Goal: Navigation & Orientation: Understand site structure

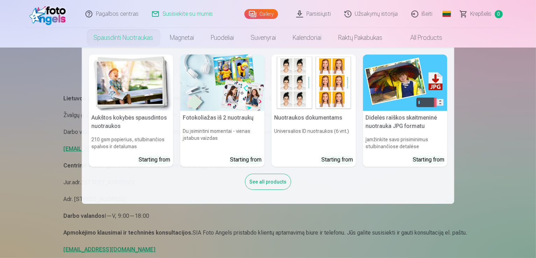
click at [133, 35] on link "Spausdinti nuotraukas" at bounding box center [123, 38] width 76 height 20
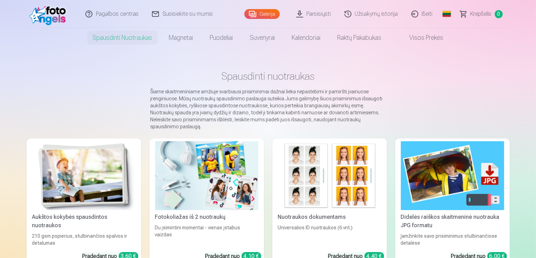
click at [360, 14] on link "Užsakymų istorija" at bounding box center [371, 14] width 67 height 28
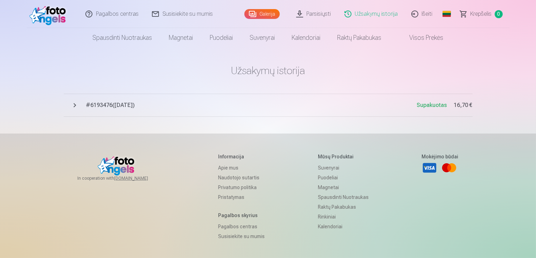
click at [483, 13] on span "Krepšelis" at bounding box center [480, 14] width 21 height 8
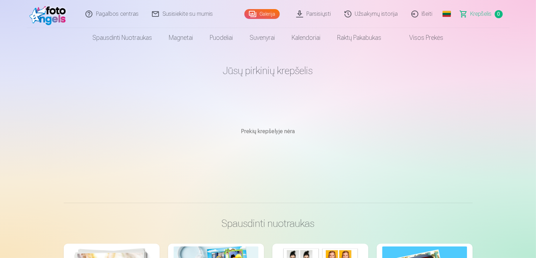
click at [266, 14] on link "Galerija" at bounding box center [261, 14] width 35 height 10
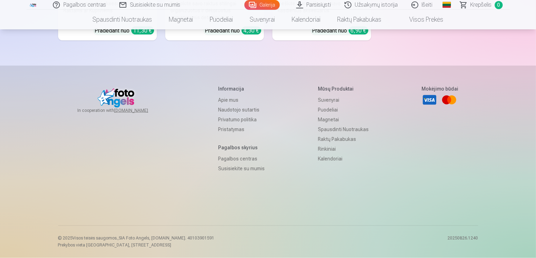
scroll to position [4647, 0]
